Goal: Task Accomplishment & Management: Use online tool/utility

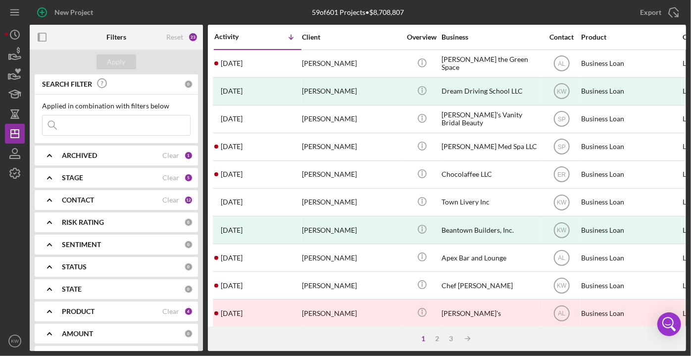
scroll to position [180, 0]
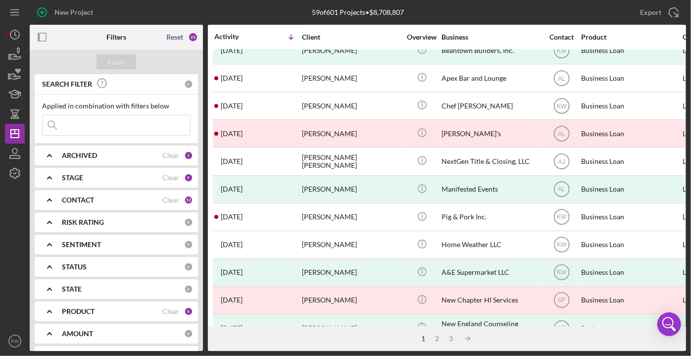
click at [175, 37] on div "Reset" at bounding box center [174, 37] width 17 height 8
click at [16, 53] on icon "button" at bounding box center [14, 54] width 25 height 25
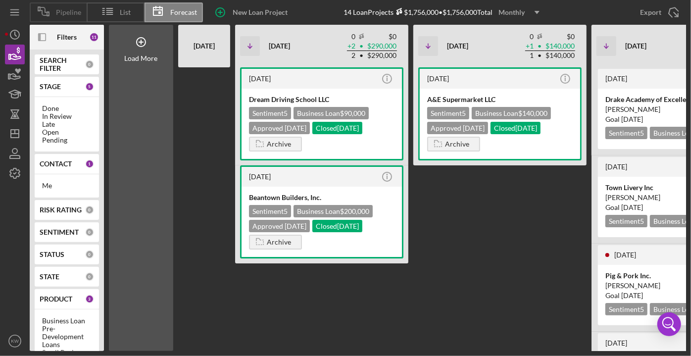
click at [77, 12] on span "Pipeline" at bounding box center [68, 12] width 25 height 8
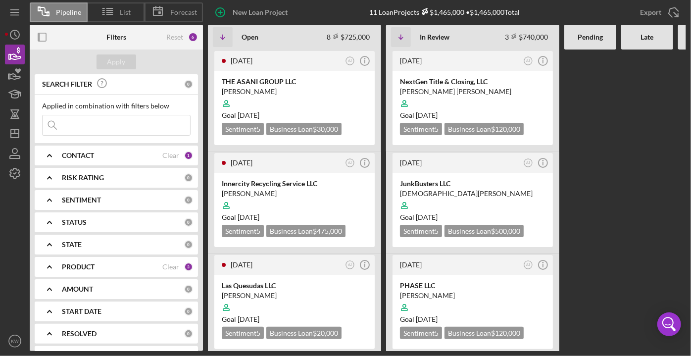
click at [94, 156] on b "CONTACT" at bounding box center [78, 156] width 32 height 8
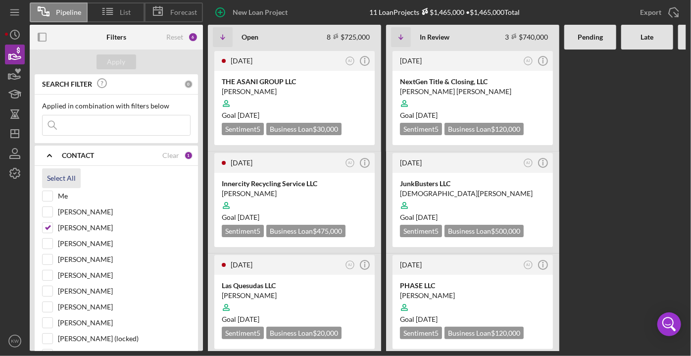
click at [56, 178] on div "Select All" at bounding box center [61, 178] width 29 height 20
checkbox input "true"
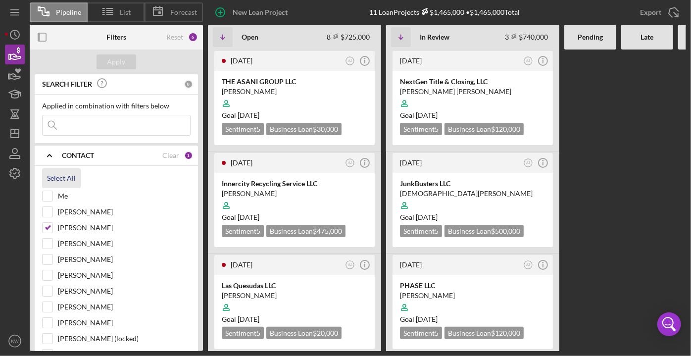
checkbox input "true"
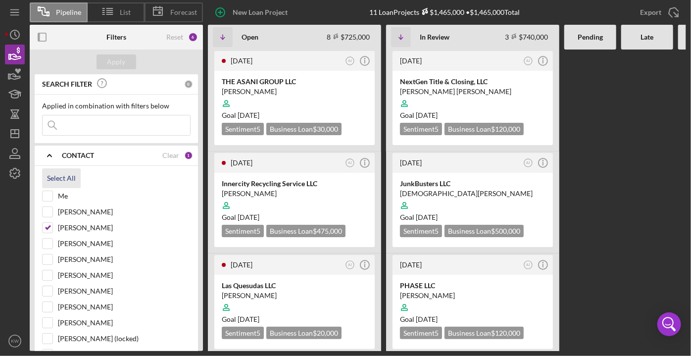
checkbox input "true"
click at [83, 152] on b "CONTACT" at bounding box center [78, 156] width 32 height 8
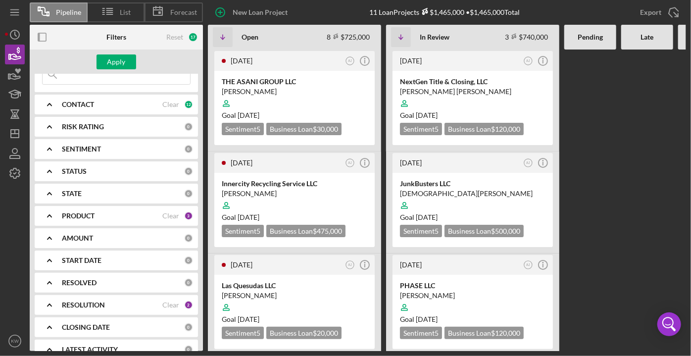
scroll to position [66, 0]
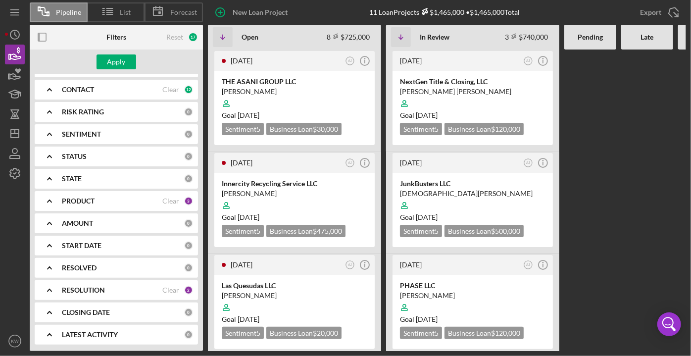
click at [80, 197] on b "PRODUCT" at bounding box center [78, 201] width 33 height 8
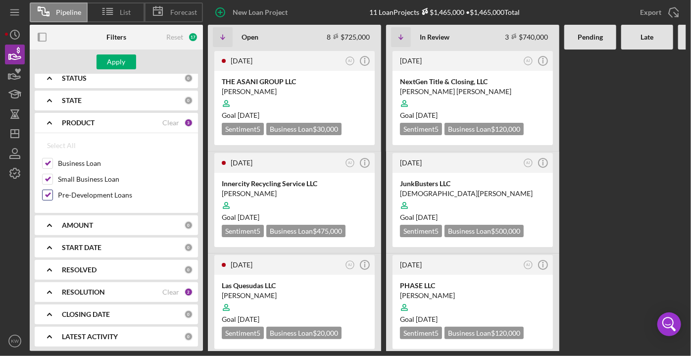
scroll to position [145, 0]
click at [86, 285] on div "RESOLUTION Clear 2" at bounding box center [127, 291] width 131 height 20
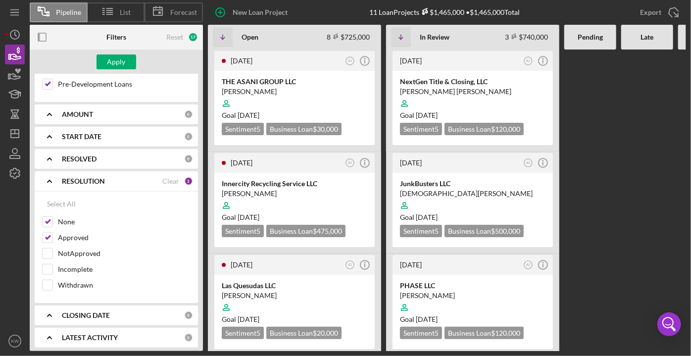
scroll to position [256, 0]
click at [87, 171] on div "RESOLUTION Clear 2" at bounding box center [127, 180] width 131 height 20
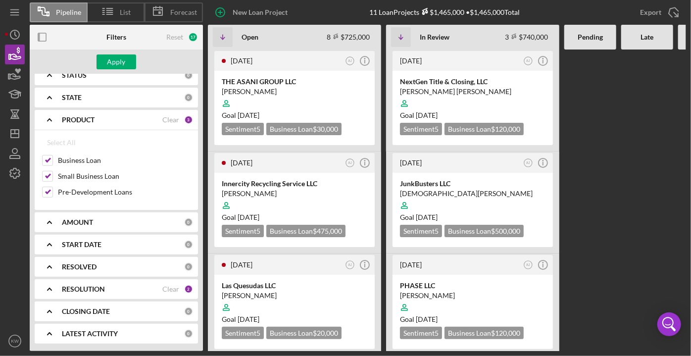
scroll to position [145, 0]
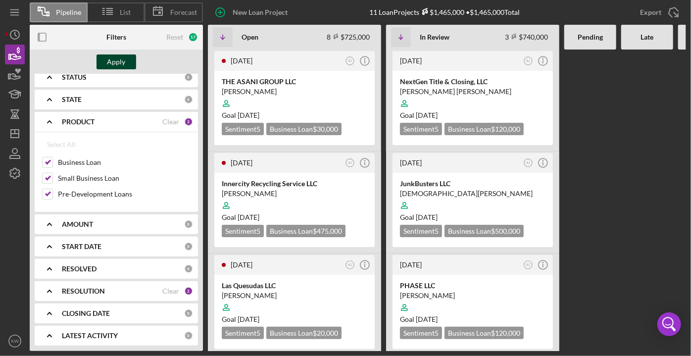
click at [111, 61] on div "Apply" at bounding box center [116, 61] width 18 height 15
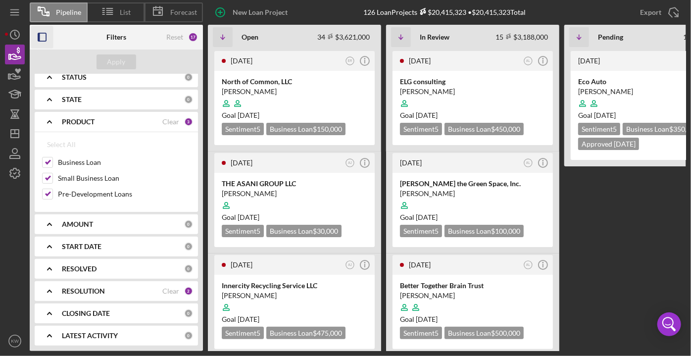
click at [41, 40] on icon "button" at bounding box center [42, 37] width 22 height 22
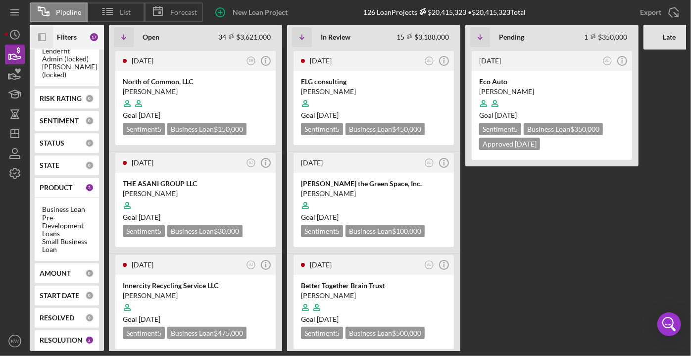
click at [54, 169] on b "STATE" at bounding box center [50, 165] width 20 height 8
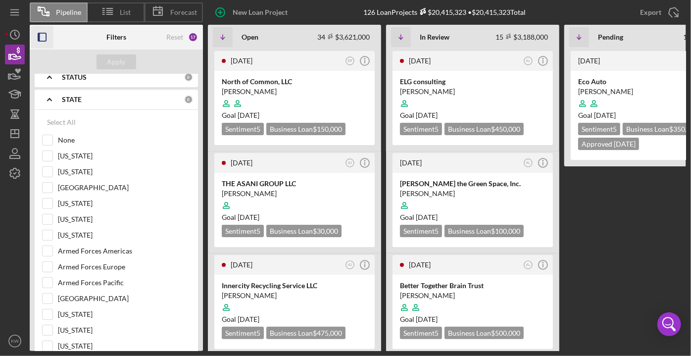
click at [67, 96] on b "STATE" at bounding box center [72, 100] width 20 height 8
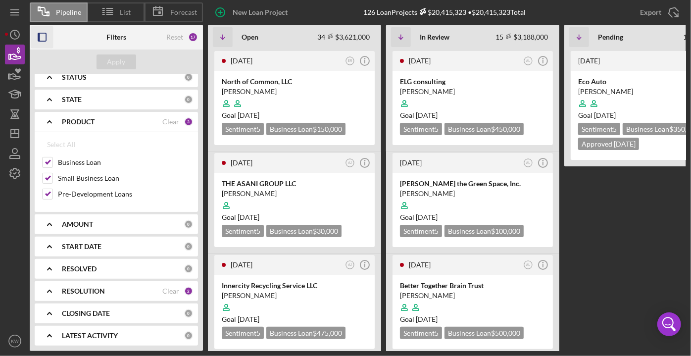
click at [71, 85] on div "STATUS 0" at bounding box center [127, 77] width 131 height 20
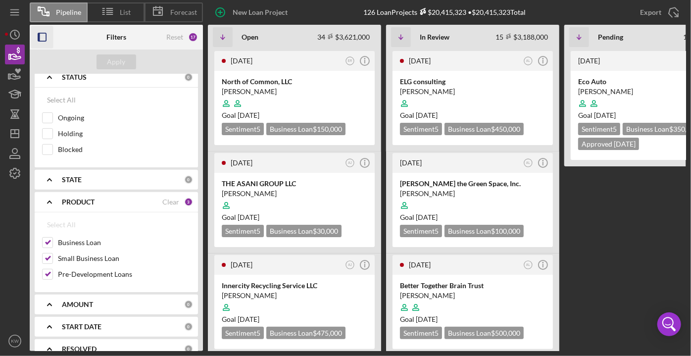
click at [73, 78] on b "STATUS" at bounding box center [74, 77] width 25 height 8
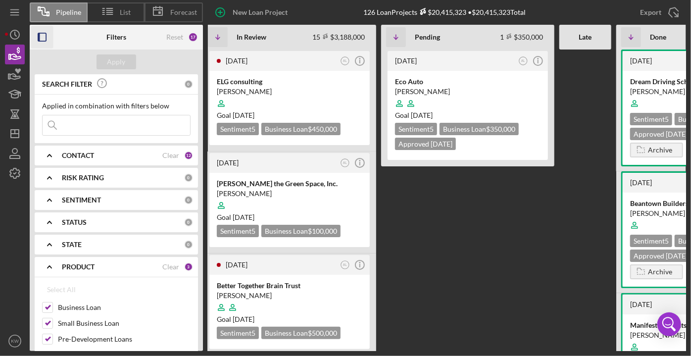
scroll to position [0, 291]
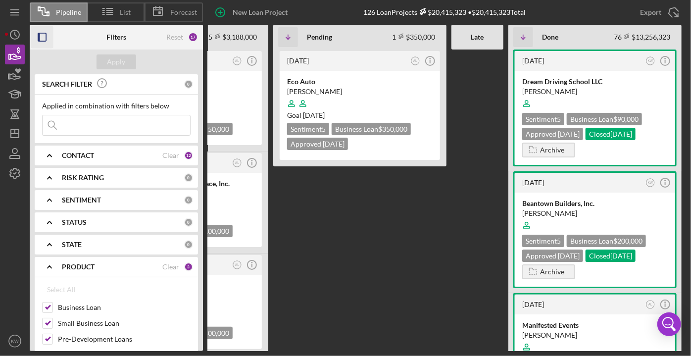
click at [430, 259] on div "[DATE] AL Icon/Info Eco Auto [PERSON_NAME] Goal [DATE] Sentiment 5 Business Loa…" at bounding box center [359, 201] width 173 height 302
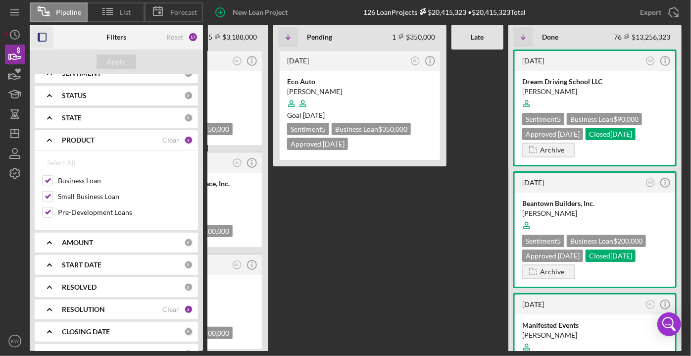
scroll to position [145, 0]
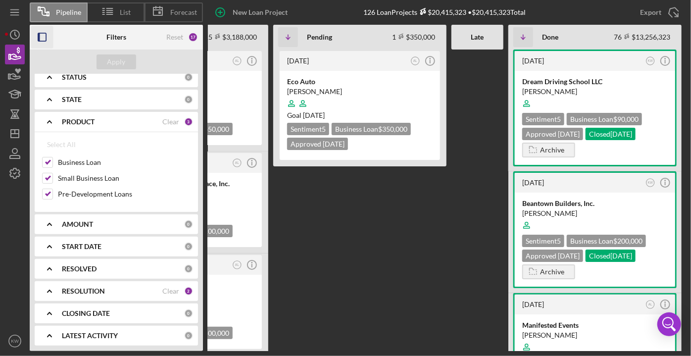
click at [106, 311] on b "CLOSING DATE" at bounding box center [86, 314] width 48 height 8
click at [103, 291] on b "RESOLUTION" at bounding box center [83, 291] width 43 height 8
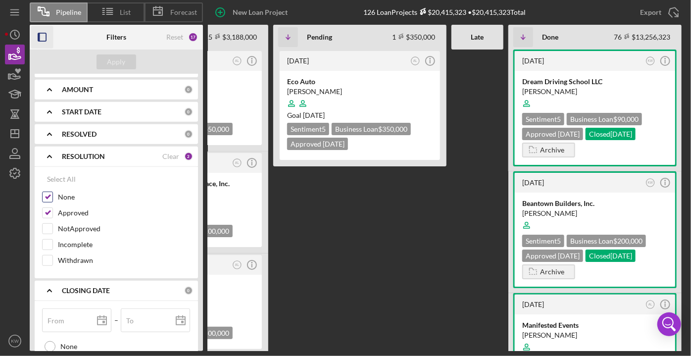
scroll to position [280, 0]
click at [52, 148] on icon "Icon/Expander" at bounding box center [49, 156] width 25 height 25
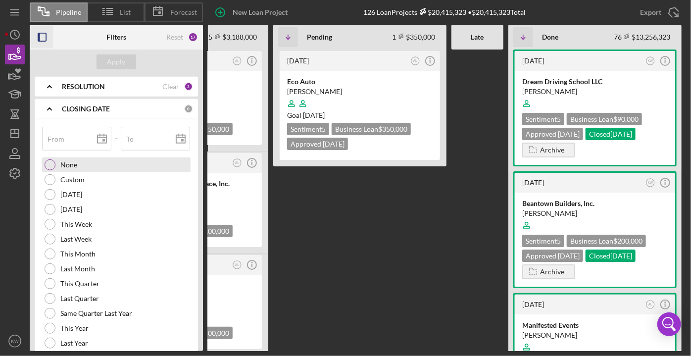
scroll to position [370, 0]
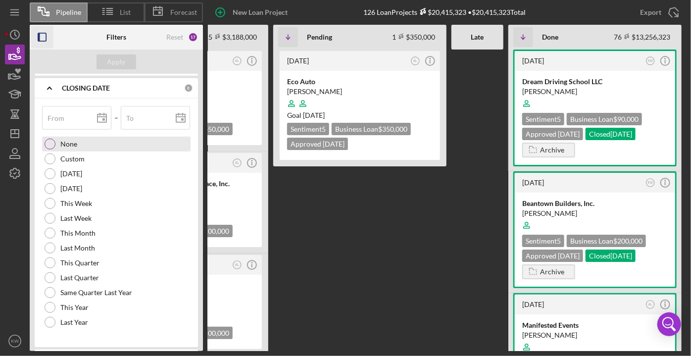
click at [49, 145] on div at bounding box center [50, 144] width 11 height 11
click at [117, 63] on div "Apply" at bounding box center [116, 61] width 18 height 15
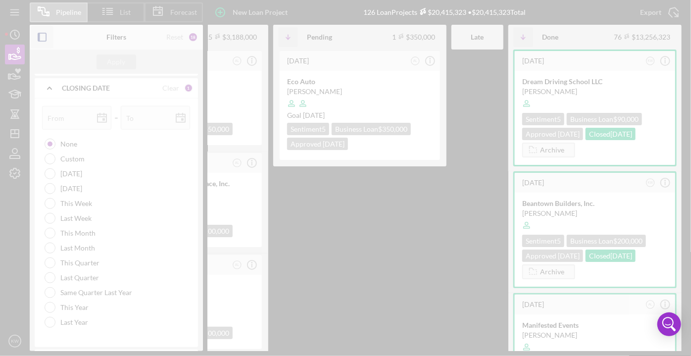
scroll to position [0, 0]
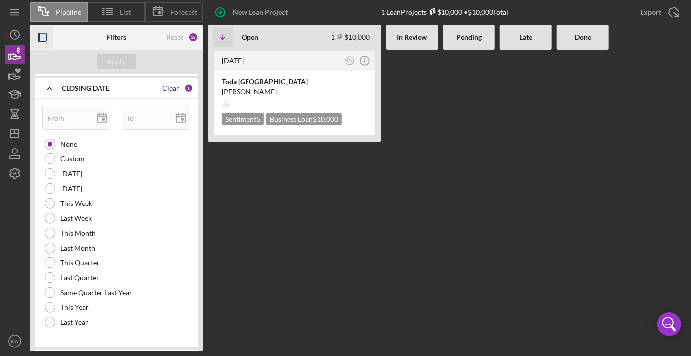
click at [172, 89] on div "Clear" at bounding box center [170, 88] width 17 height 8
click at [74, 111] on div "From" at bounding box center [77, 118] width 70 height 25
type input "0m/dd/yyyy"
type input "08/dd/yyyy"
type input "08/1d/yyyy"
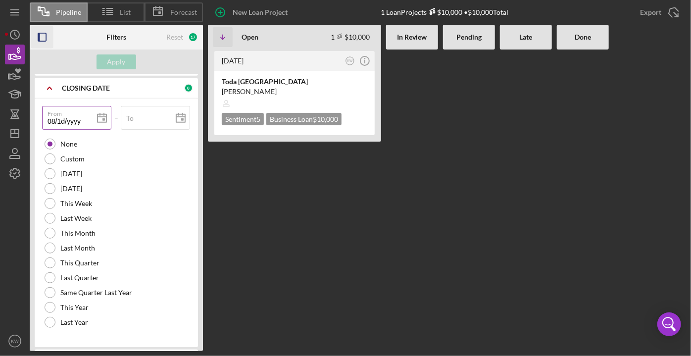
type input "08/11/yyyy"
type input "08/11/2yyy"
type input "08/11/20yy"
type input "08/11/202y"
type input "[DATE]"
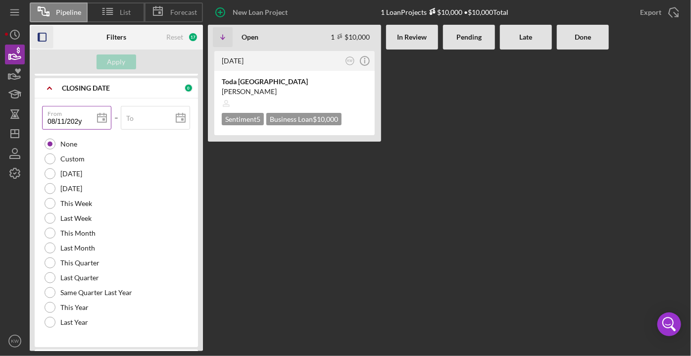
type input "[DATE]"
click at [103, 69] on div "Apply" at bounding box center [116, 62] width 173 height 25
click at [105, 66] on button "Apply" at bounding box center [117, 61] width 40 height 15
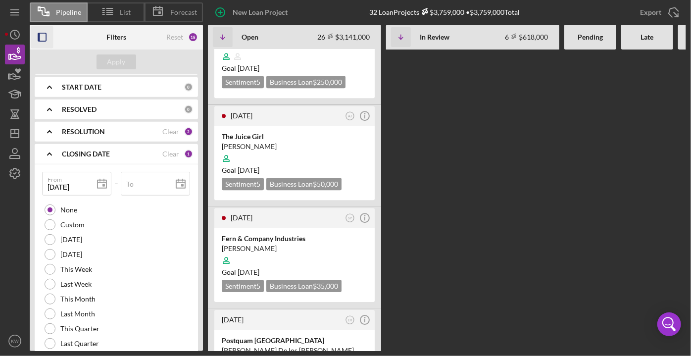
scroll to position [1756, 0]
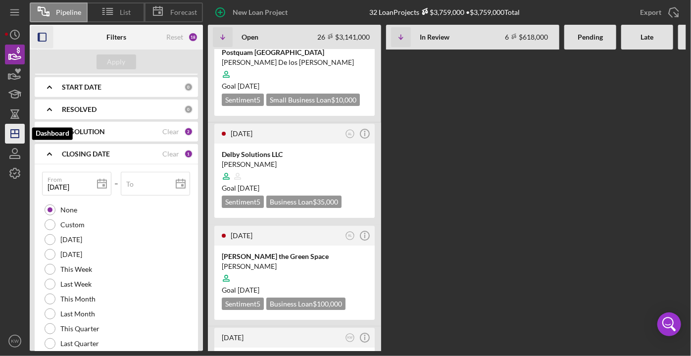
click at [19, 133] on polygon "button" at bounding box center [15, 134] width 8 height 8
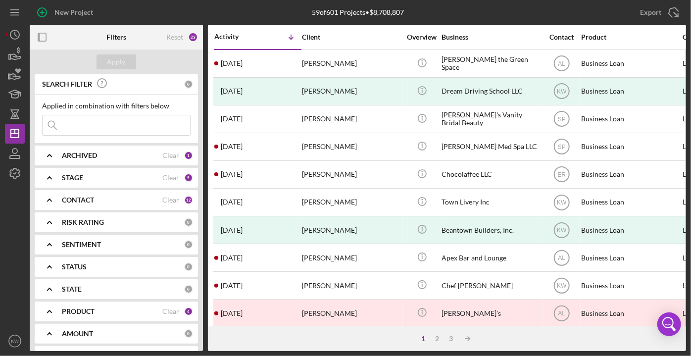
click at [68, 180] on b "STAGE" at bounding box center [72, 178] width 21 height 8
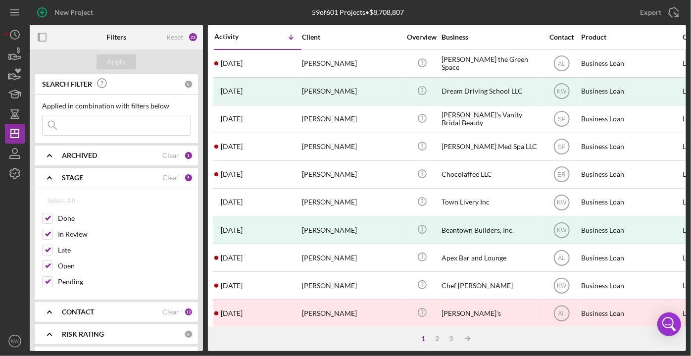
click at [68, 180] on b "STAGE" at bounding box center [72, 178] width 21 height 8
